Goal: Task Accomplishment & Management: Use online tool/utility

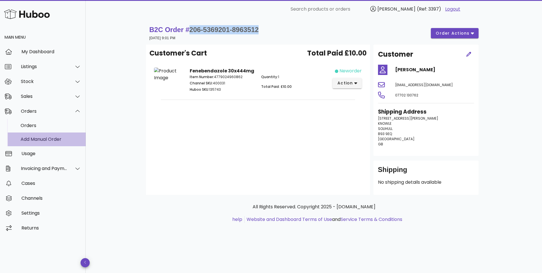
click at [33, 136] on div "Add Manual Order" at bounding box center [51, 139] width 61 height 12
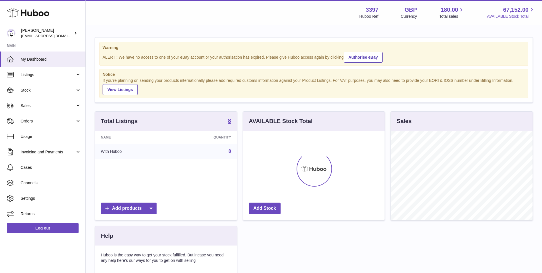
scroll to position [89, 141]
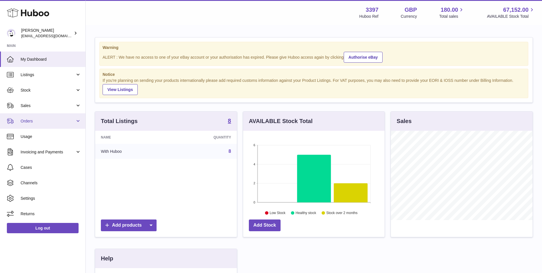
click at [49, 122] on span "Orders" at bounding box center [48, 120] width 55 height 5
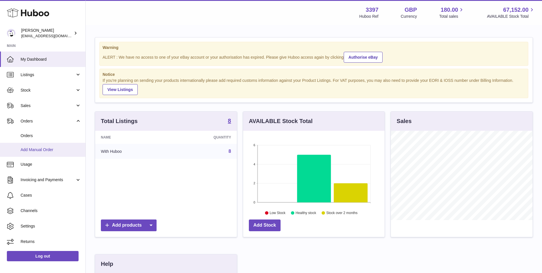
click at [43, 149] on span "Add Manual Order" at bounding box center [51, 149] width 61 height 5
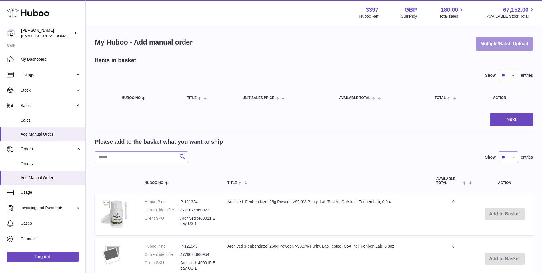
click at [502, 40] on button "Multiple/Batch Upload" at bounding box center [504, 43] width 57 height 13
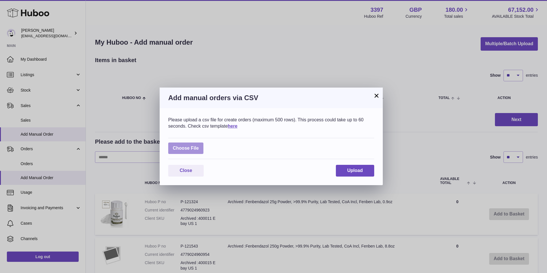
click at [171, 146] on label at bounding box center [185, 148] width 35 height 12
click at [199, 145] on input "file" at bounding box center [199, 145] width 0 height 0
type input "**********"
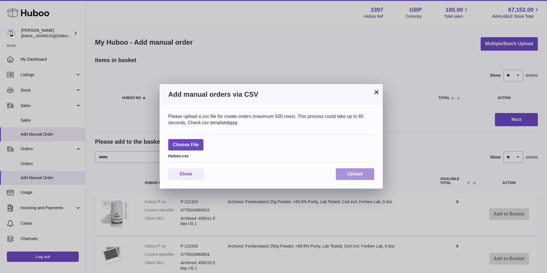
drag, startPoint x: 358, startPoint y: 174, endPoint x: 355, endPoint y: 176, distance: 3.6
click at [358, 174] on span "Upload" at bounding box center [354, 173] width 15 height 5
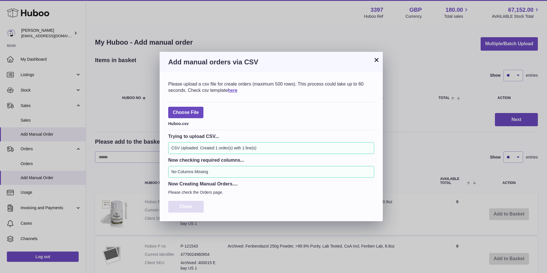
click at [180, 206] on span "Close" at bounding box center [186, 206] width 13 height 5
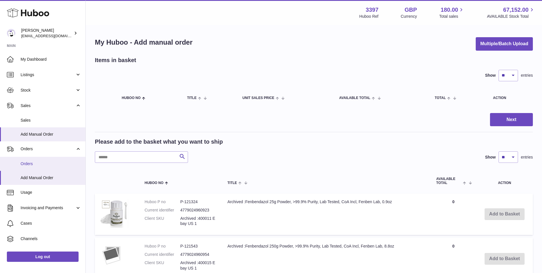
click at [32, 162] on span "Orders" at bounding box center [51, 163] width 61 height 5
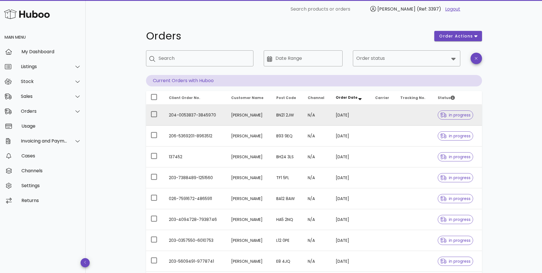
click at [234, 121] on td "Linda" at bounding box center [249, 115] width 45 height 21
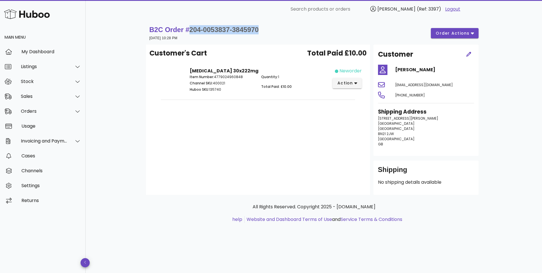
drag, startPoint x: 262, startPoint y: 29, endPoint x: 189, endPoint y: 33, distance: 73.3
click at [189, 33] on div "B2C Order # 204-0053837-3845970 17 August 2025 at 10:28 PM order actions" at bounding box center [313, 33] width 329 height 16
copy span "204-0053837-3845970"
